Goal: Use online tool/utility: Utilize a website feature to perform a specific function

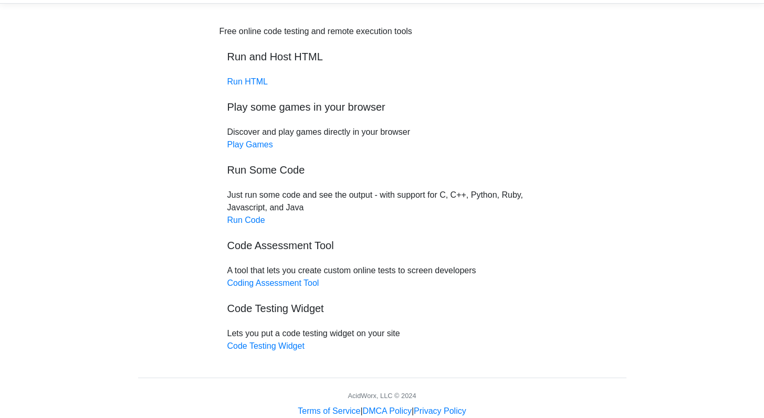
scroll to position [36, 0]
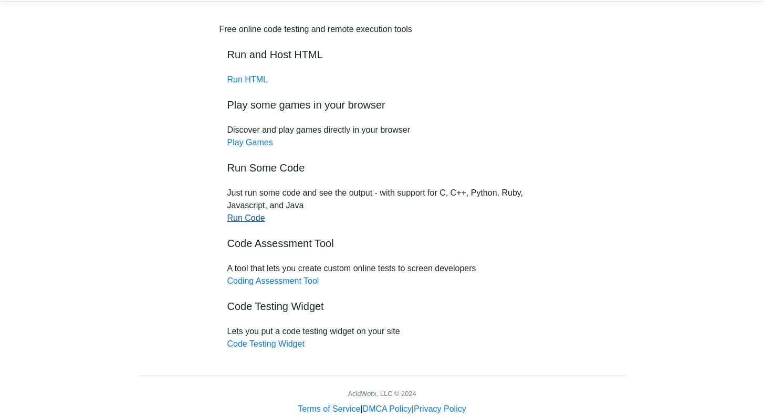
click at [251, 219] on link "Run Code" at bounding box center [246, 218] width 38 height 9
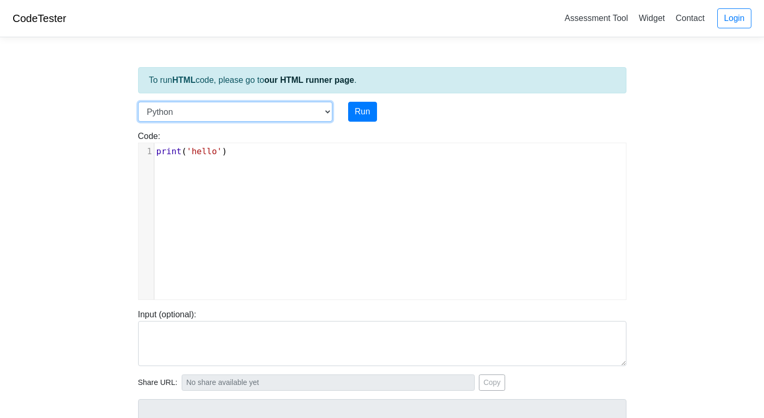
click at [322, 115] on select "C C++ Go Java Javascript Python Ruby" at bounding box center [235, 112] width 194 height 20
select select "c"
click at [138, 102] on select "C C++ Go Java Javascript Python Ruby" at bounding box center [235, 112] width 194 height 20
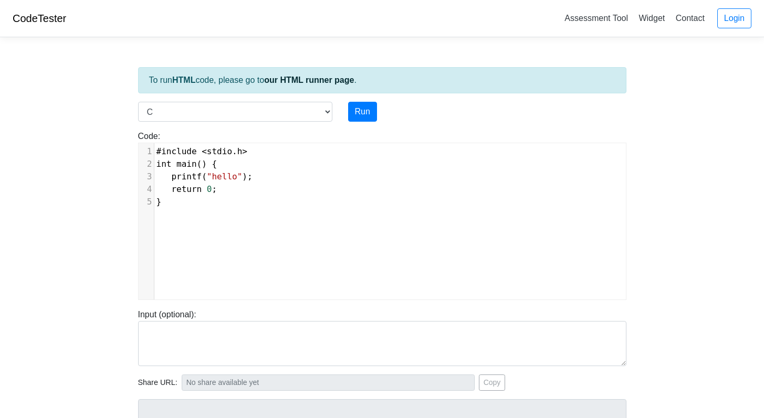
scroll to position [4, 0]
type textarea "#include <stdio.h> int main() { printf("hello"); return 0; }"
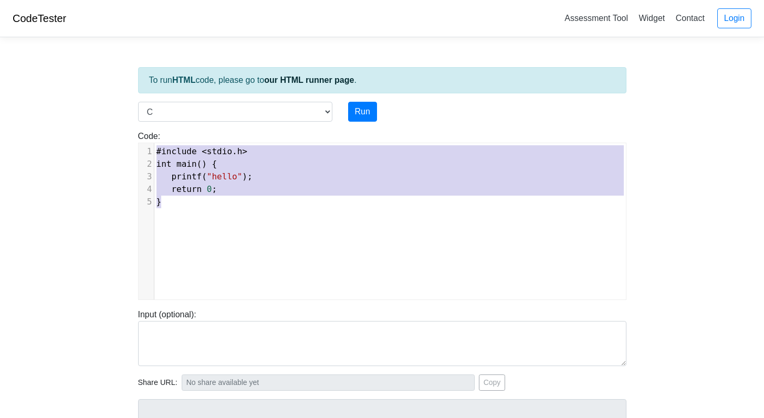
drag, startPoint x: 170, startPoint y: 204, endPoint x: 136, endPoint y: 136, distance: 75.3
click at [136, 136] on div "Code: #include <stdio.h> int main() { printf("hello"); return 0; } #include <st…" at bounding box center [382, 215] width 504 height 170
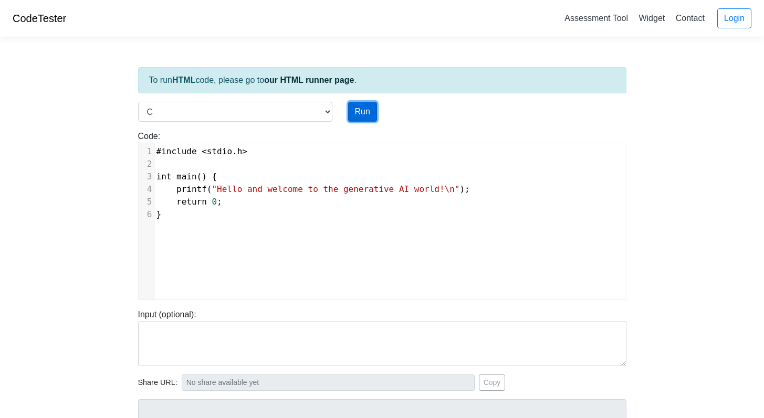
click at [358, 112] on button "Run" at bounding box center [362, 112] width 29 height 20
type input "https://codetester.io/runner?s=4QXOOOG2X0"
type textarea "Stdout: Hello and welcome to the generative AI world!"
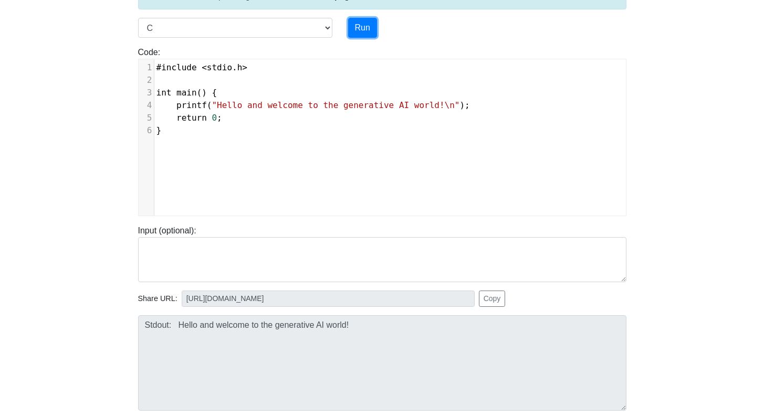
scroll to position [82, 0]
